Goal: Check status: Check status

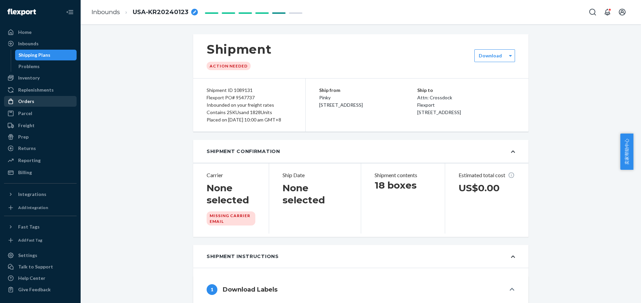
click at [26, 105] on div "Orders" at bounding box center [40, 101] width 71 height 9
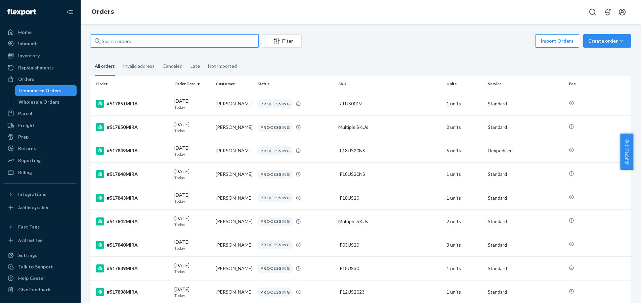
click at [137, 38] on input "text" at bounding box center [175, 40] width 168 height 13
paste input "[PERSON_NAME]"
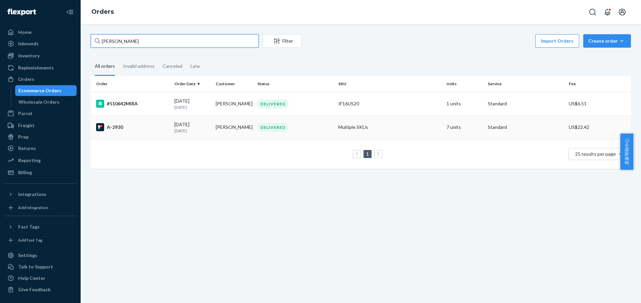
type input "[PERSON_NAME]"
click at [394, 130] on td "Multiple SKUs" at bounding box center [390, 128] width 108 height 24
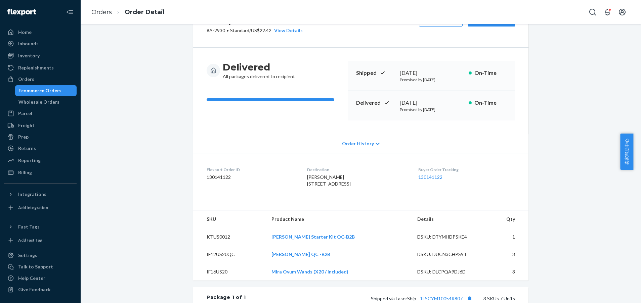
scroll to position [50, 0]
